Goal: Information Seeking & Learning: Learn about a topic

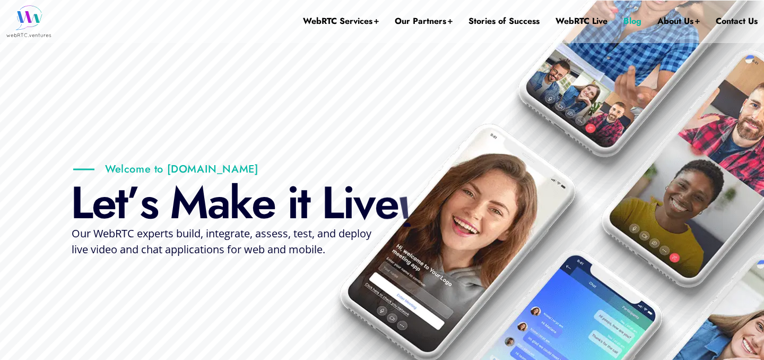
click at [629, 22] on link "Blog" at bounding box center [633, 21] width 18 height 42
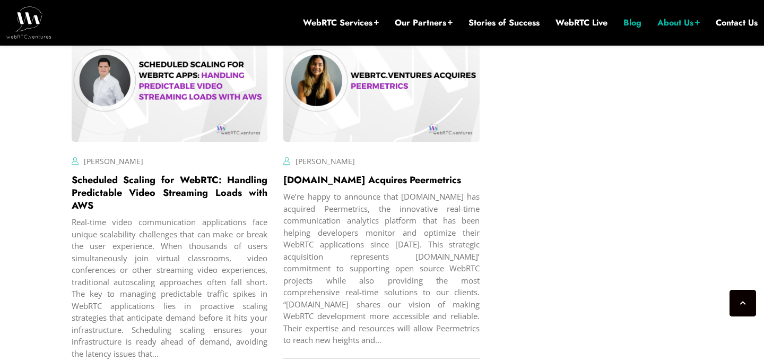
scroll to position [2725, 0]
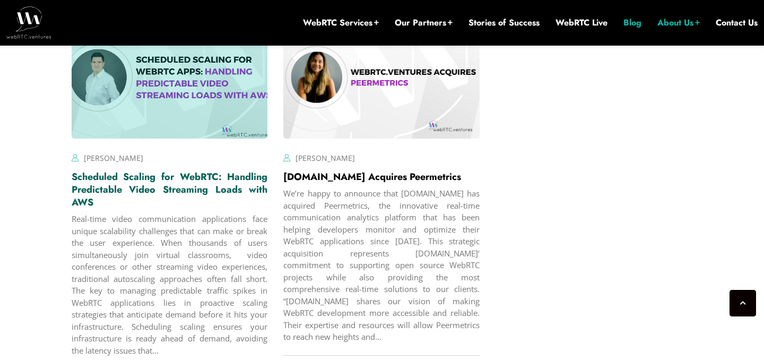
click at [97, 188] on link "Scheduled Scaling for WebRTC: Handling Predictable Video Streaming Loads with A…" at bounding box center [170, 189] width 196 height 39
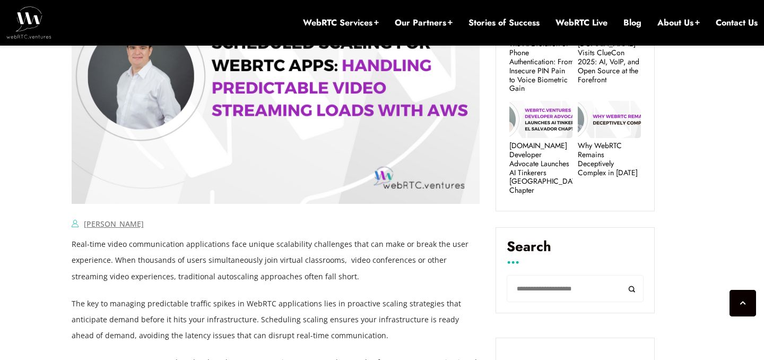
scroll to position [581, 0]
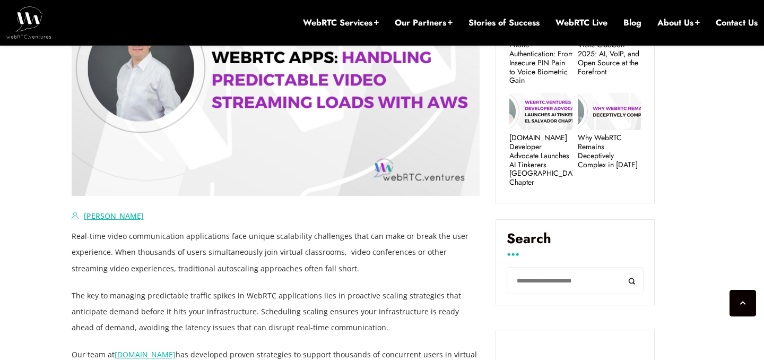
click at [90, 219] on link "[PERSON_NAME]" at bounding box center [114, 216] width 60 height 10
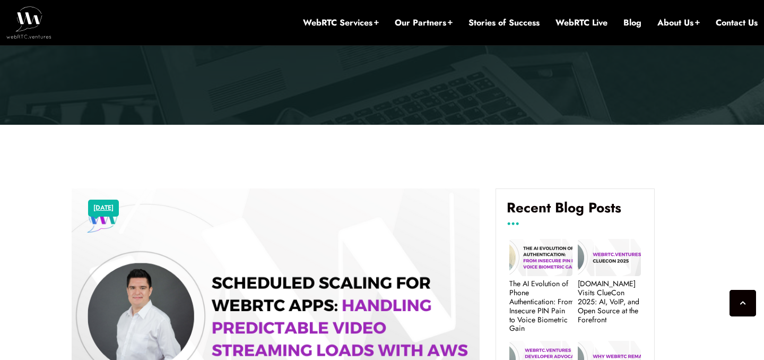
scroll to position [323, 0]
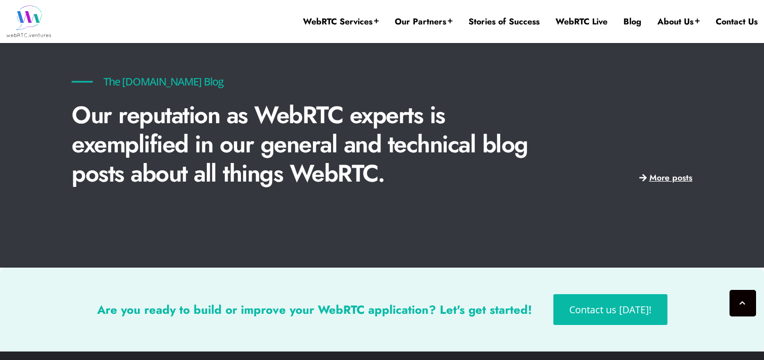
scroll to position [2374, 0]
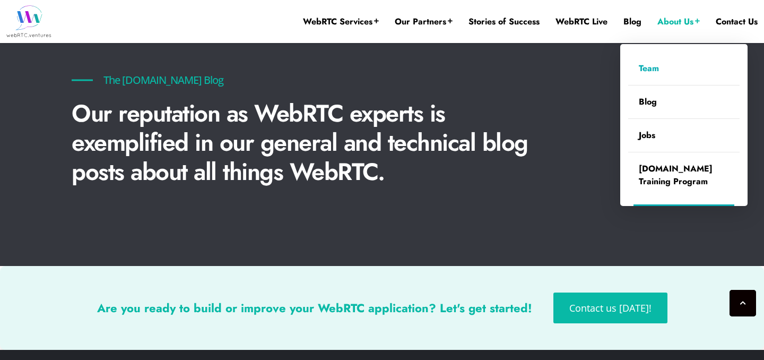
click at [648, 65] on link "Team" at bounding box center [684, 68] width 111 height 33
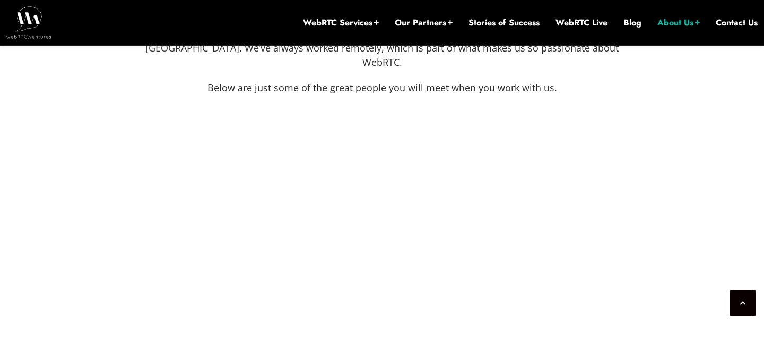
scroll to position [541, 0]
